Goal: Transaction & Acquisition: Purchase product/service

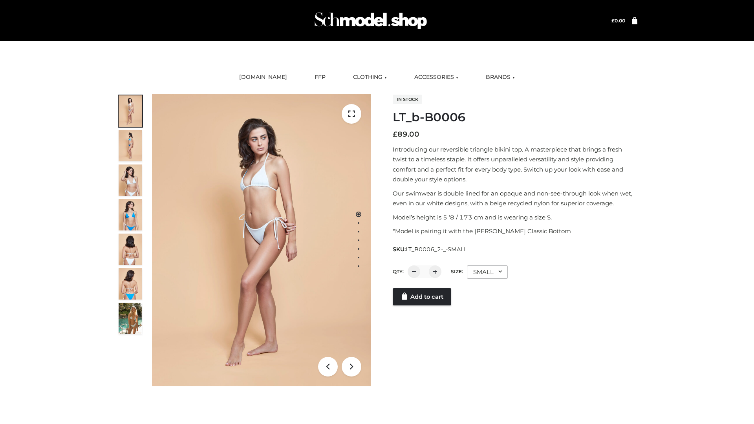
click at [422, 297] on link "Add to cart" at bounding box center [422, 296] width 58 height 17
